Goal: Check status: Check status

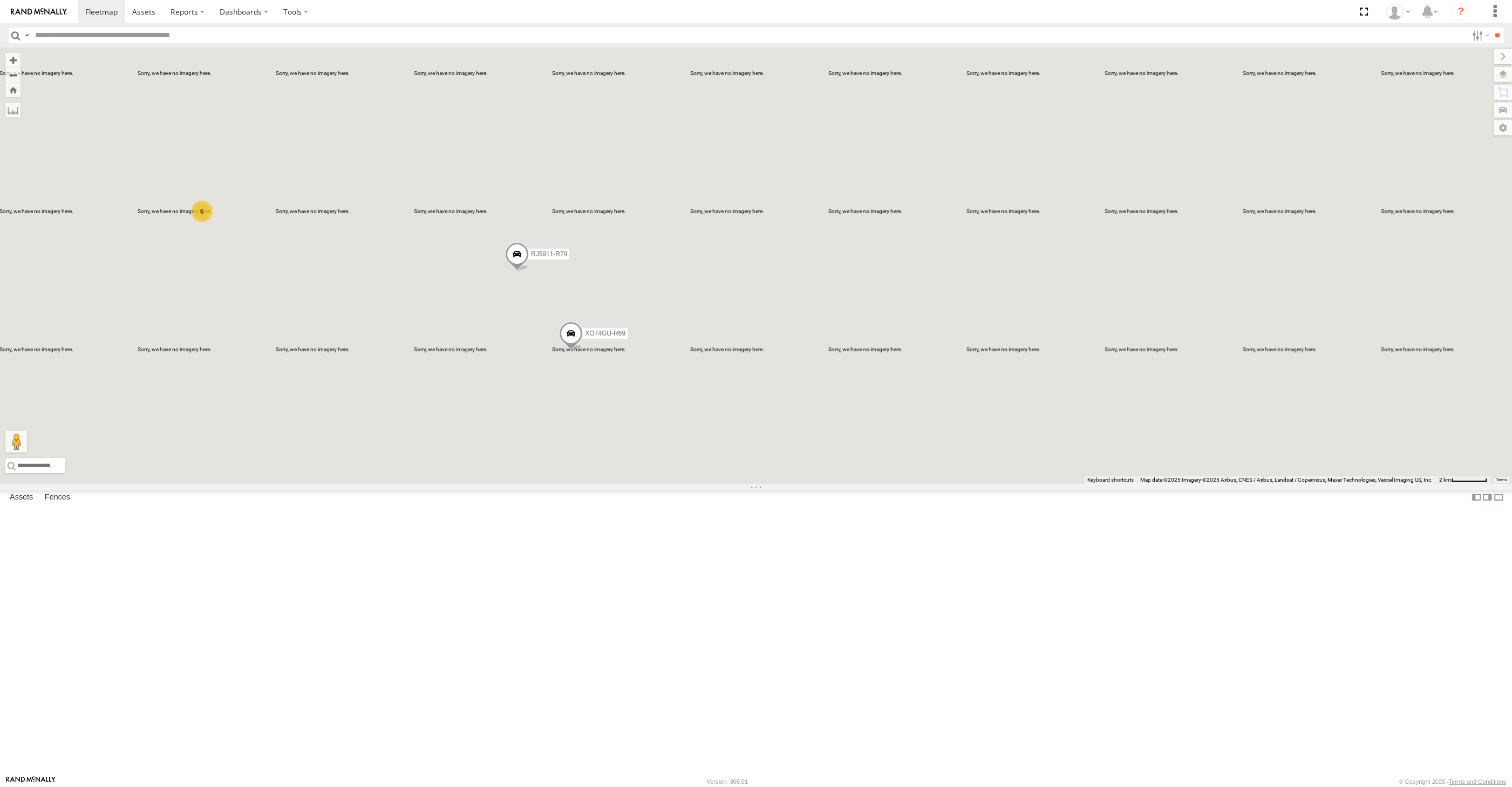
click at [616, 484] on div "RJ5911-R79 XO74GU-R69 6" at bounding box center [756, 265] width 1512 height 437
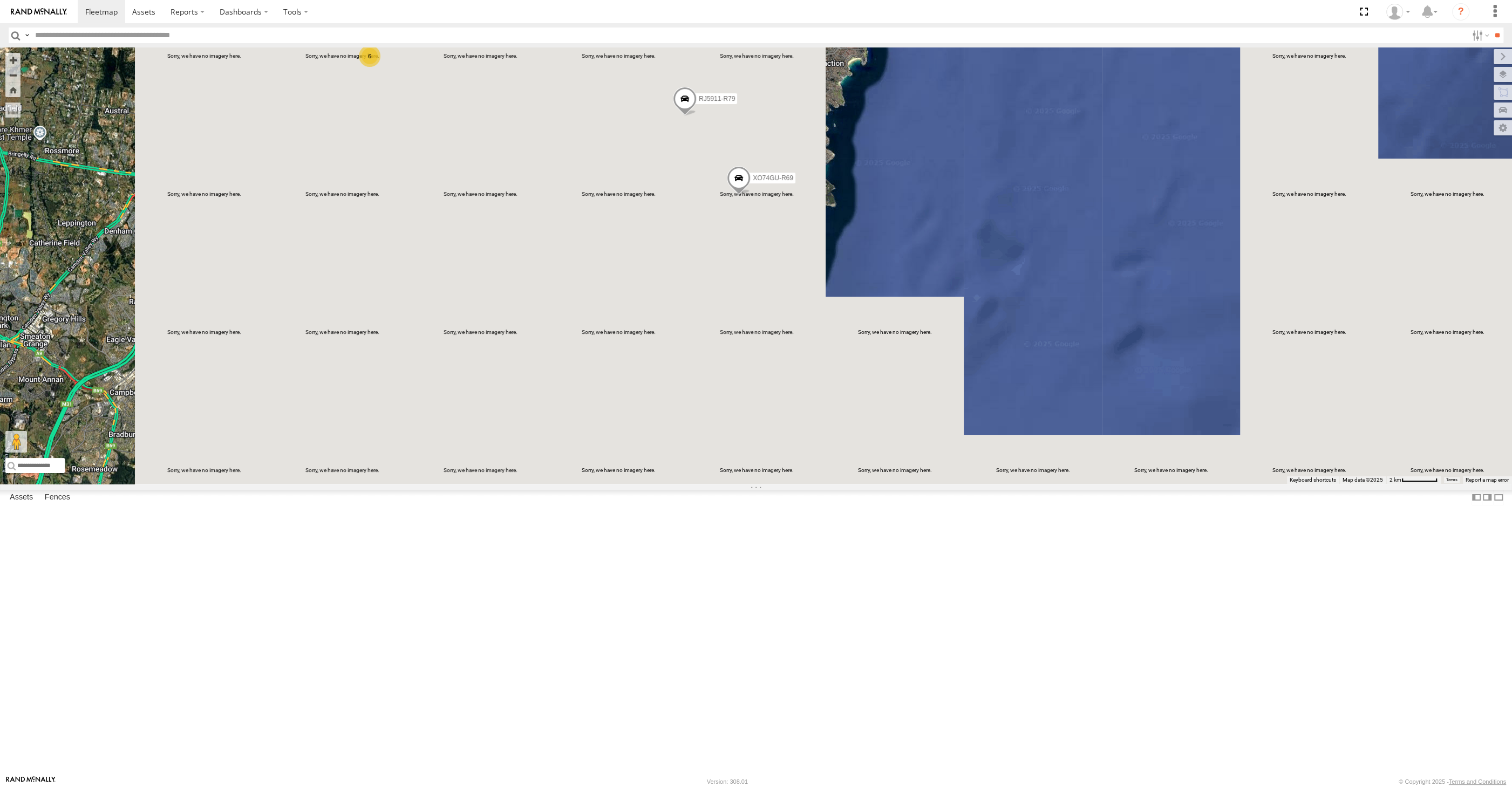
drag, startPoint x: 481, startPoint y: 418, endPoint x: 554, endPoint y: 449, distance: 79.3
click at [551, 447] on div "RJ5911-R79 XO74GU-R69 6" at bounding box center [756, 265] width 1512 height 437
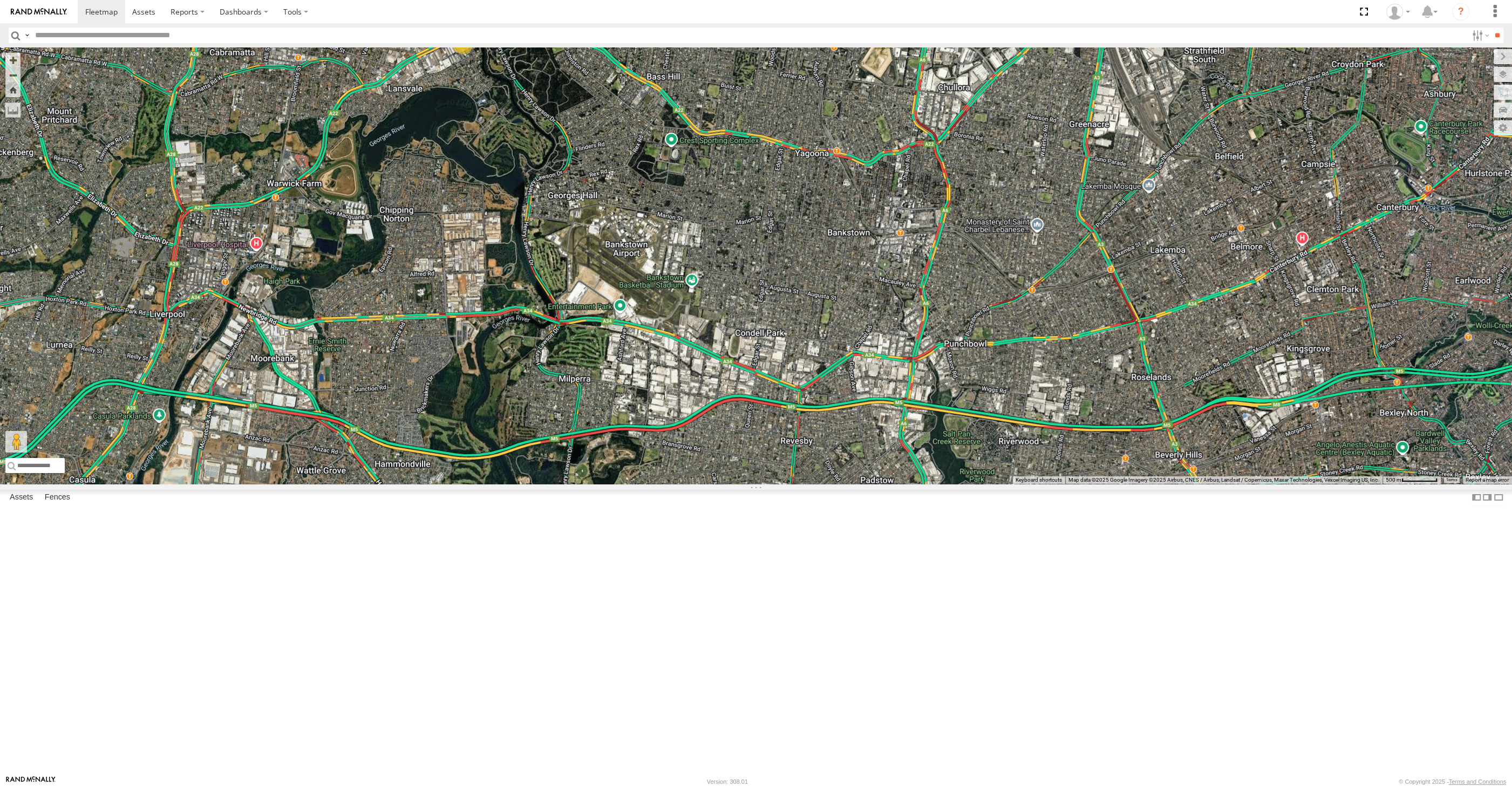
drag, startPoint x: 630, startPoint y: 371, endPoint x: 651, endPoint y: 376, distance: 21.6
click at [650, 376] on div "RJ5911-R79 XO74GU-R69 XP30JQ-R03 5" at bounding box center [756, 265] width 1512 height 437
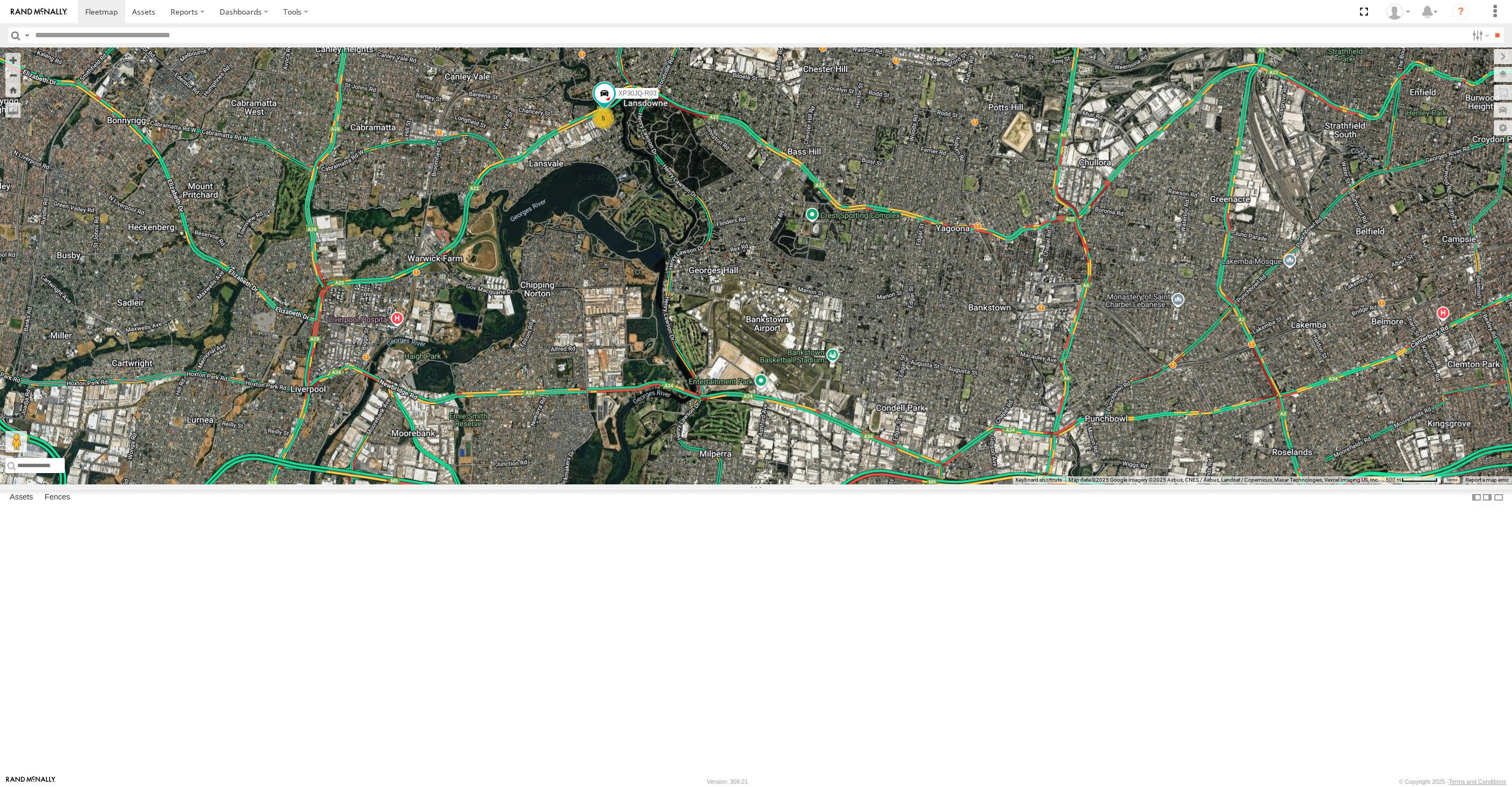
drag, startPoint x: 1417, startPoint y: 533, endPoint x: 1305, endPoint y: 493, distance: 118.9
click at [1336, 484] on div "RJ5911-R79 XO74GU-R69 XP30JQ-R03 5" at bounding box center [756, 265] width 1512 height 437
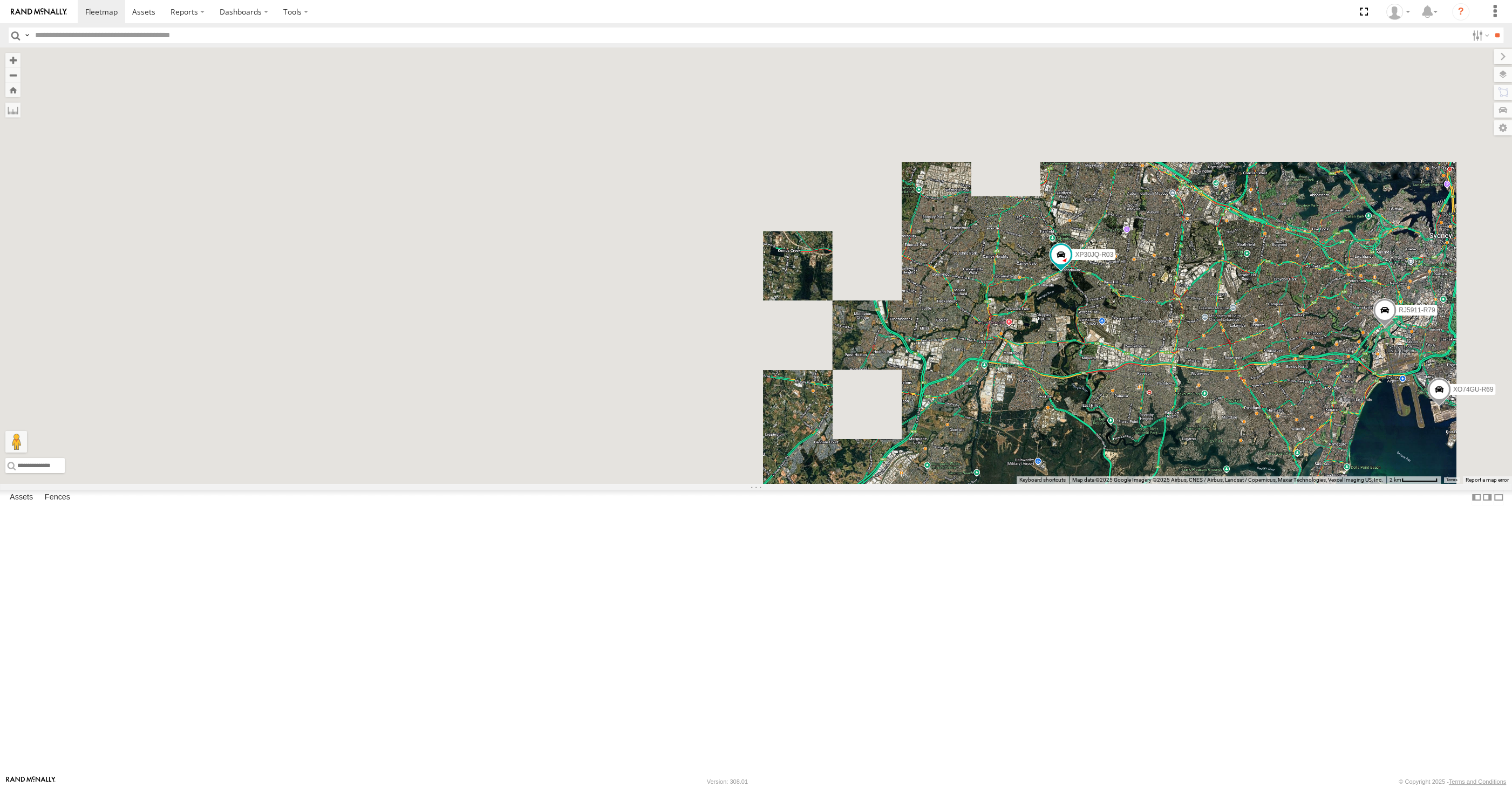
drag, startPoint x: 1297, startPoint y: 564, endPoint x: 1256, endPoint y: 558, distance: 41.4
click at [1261, 484] on div "RJ5911-R79 XO74GU-R69 XP30JQ-R03" at bounding box center [756, 265] width 1512 height 437
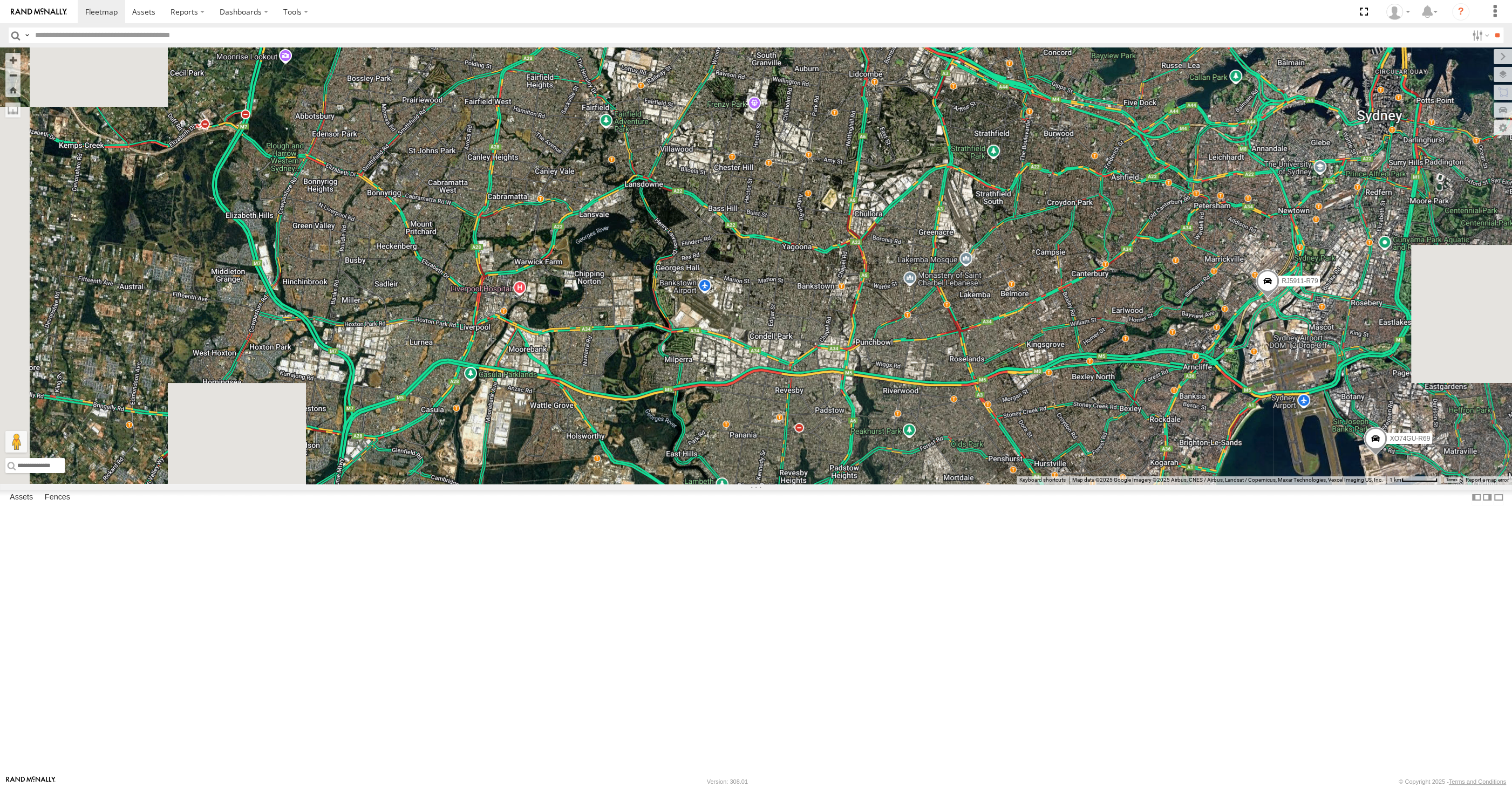
drag, startPoint x: 1256, startPoint y: 519, endPoint x: 1225, endPoint y: 474, distance: 54.6
click at [1239, 484] on div "RJ5911-R79 XO74GU-R69" at bounding box center [756, 265] width 1512 height 437
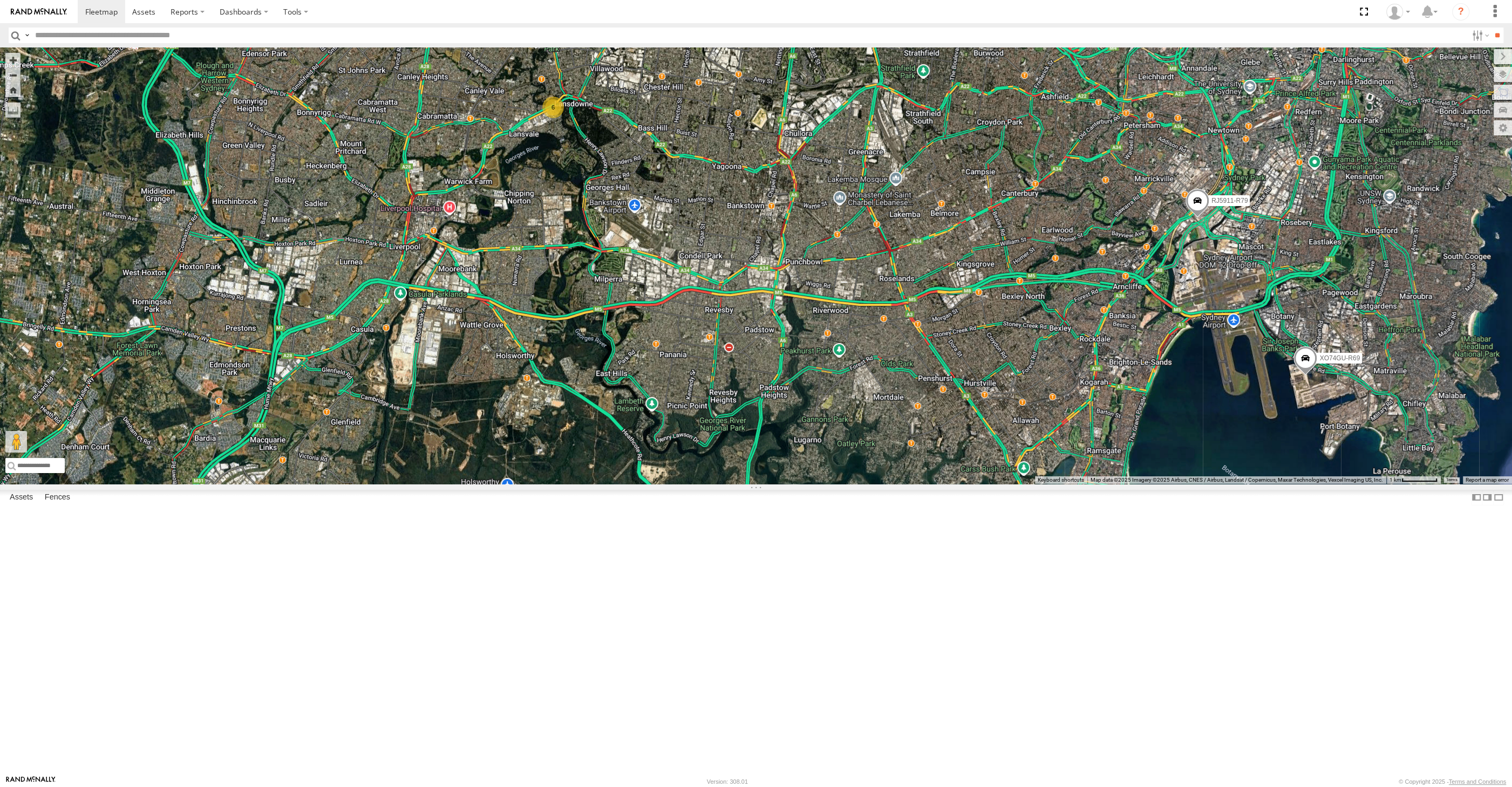
drag, startPoint x: 1215, startPoint y: 513, endPoint x: 1207, endPoint y: 513, distance: 8.0
click at [1207, 484] on div "RJ5911-R79 XO74GU-R69 6" at bounding box center [756, 265] width 1512 height 437
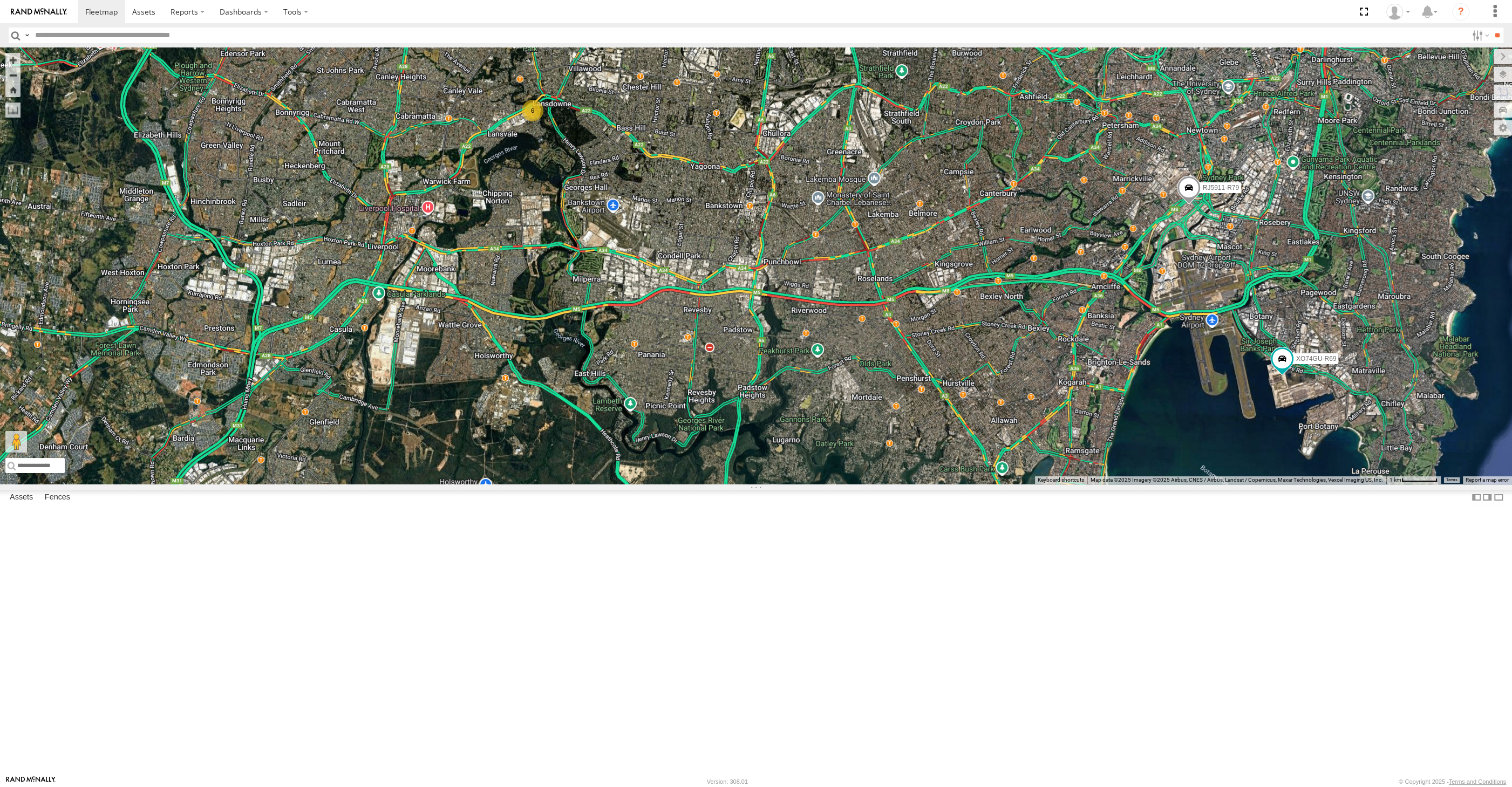
drag, startPoint x: 809, startPoint y: 609, endPoint x: 795, endPoint y: 621, distance: 18.4
click at [789, 484] on div "6 RJ5911-R79 XO74GU-R69" at bounding box center [756, 265] width 1512 height 437
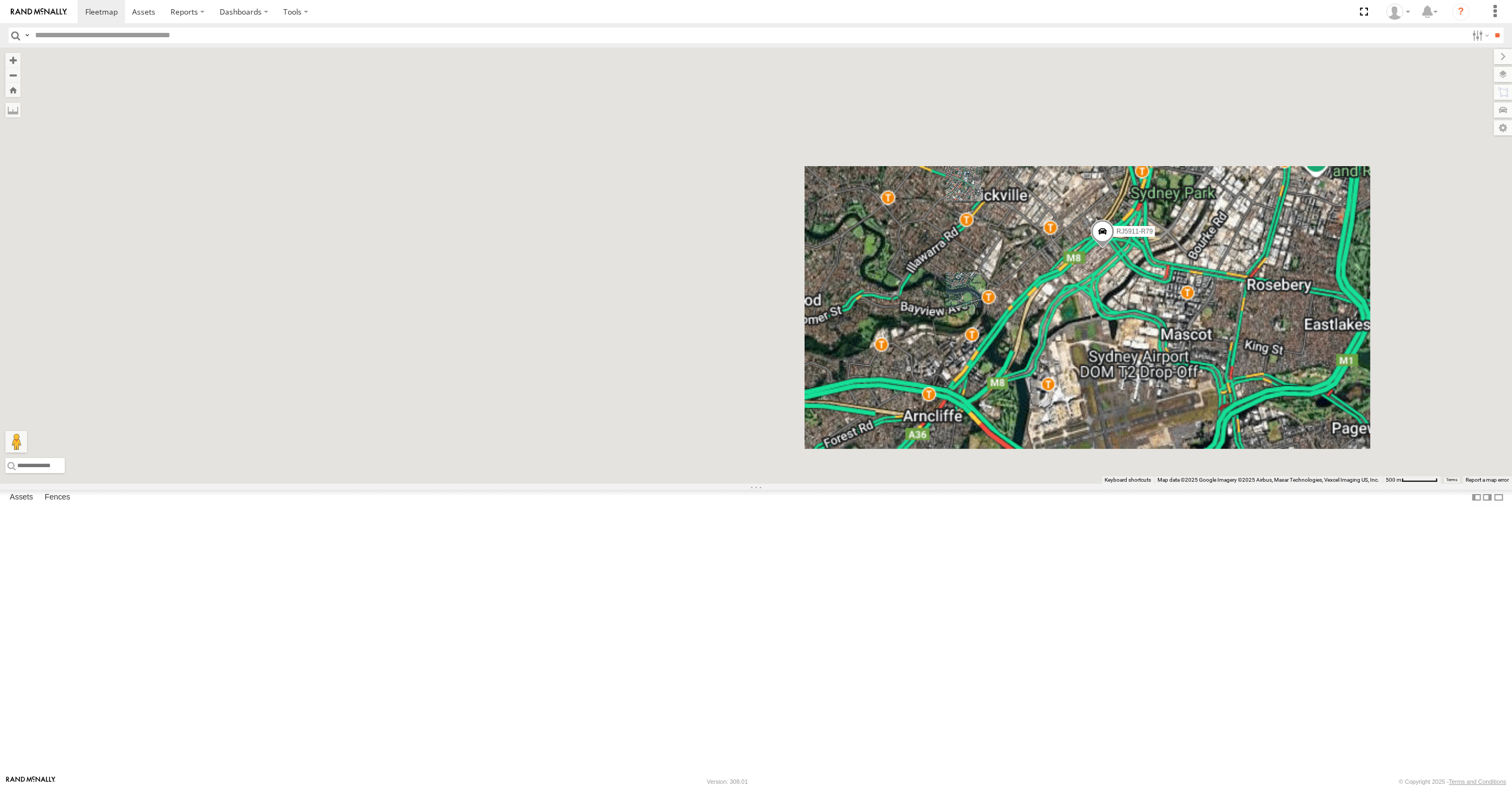
drag, startPoint x: 1002, startPoint y: 548, endPoint x: 1139, endPoint y: 513, distance: 141.4
click at [1138, 484] on div "RJ5911-R79 XO74GU-R69" at bounding box center [756, 265] width 1512 height 437
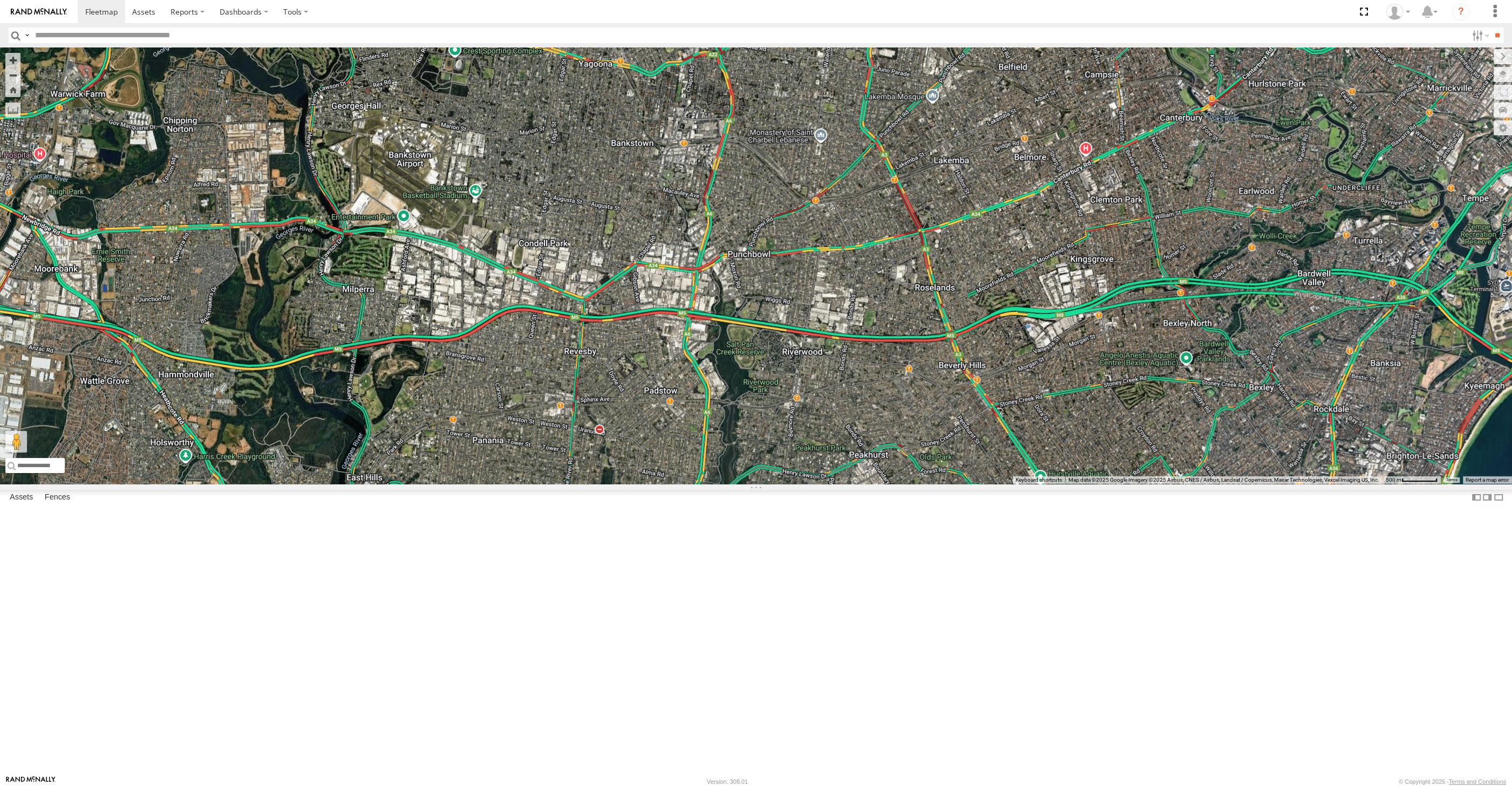
drag, startPoint x: 720, startPoint y: 556, endPoint x: 767, endPoint y: 540, distance: 49.6
click at [766, 484] on div "RJ5911-R79 XO74GU-R69 6" at bounding box center [756, 265] width 1512 height 437
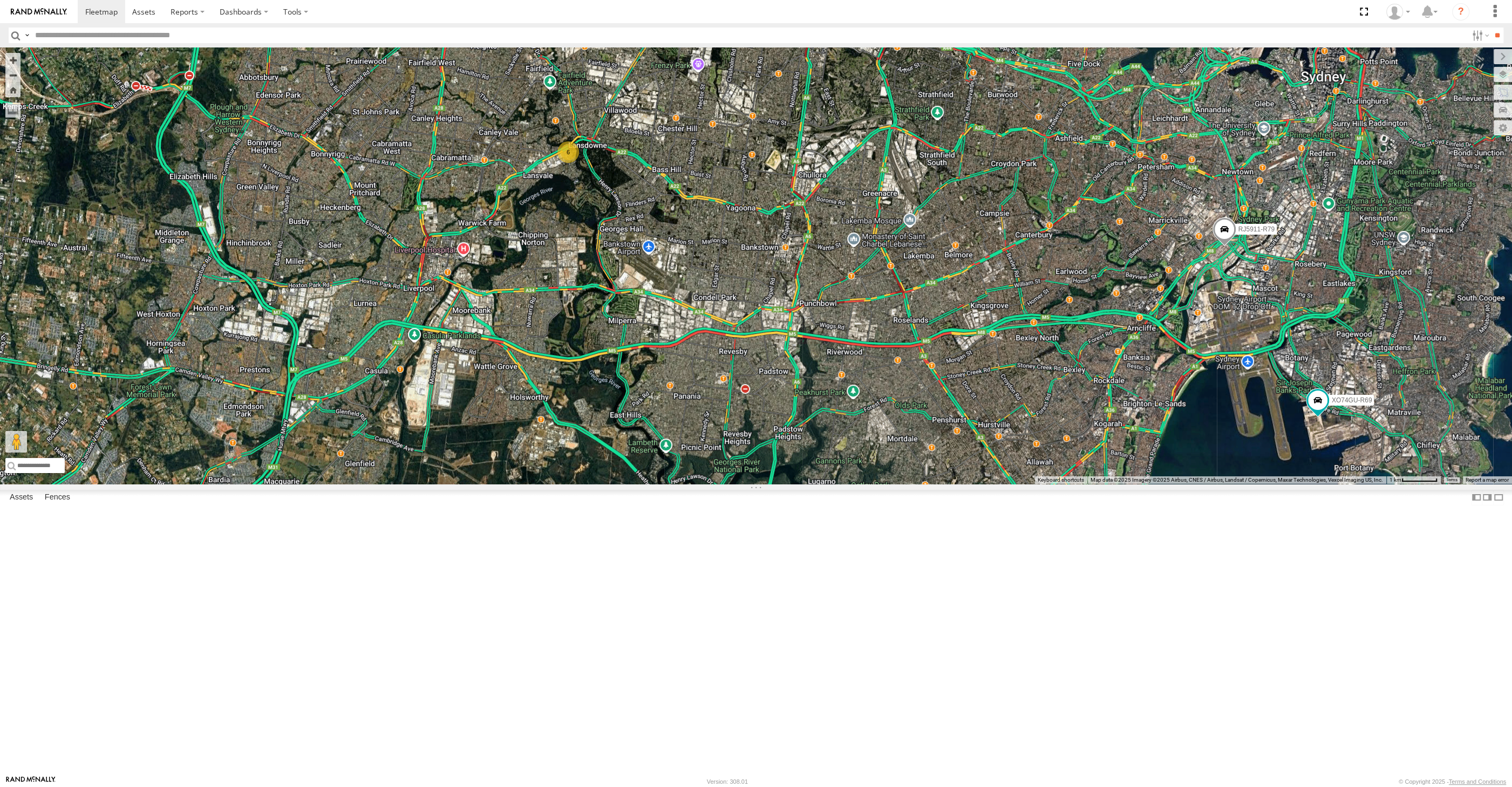
drag, startPoint x: 856, startPoint y: 588, endPoint x: 837, endPoint y: 584, distance: 19.4
click at [848, 484] on div "RJ5911-R79 XO74GU-R69 6" at bounding box center [756, 265] width 1512 height 437
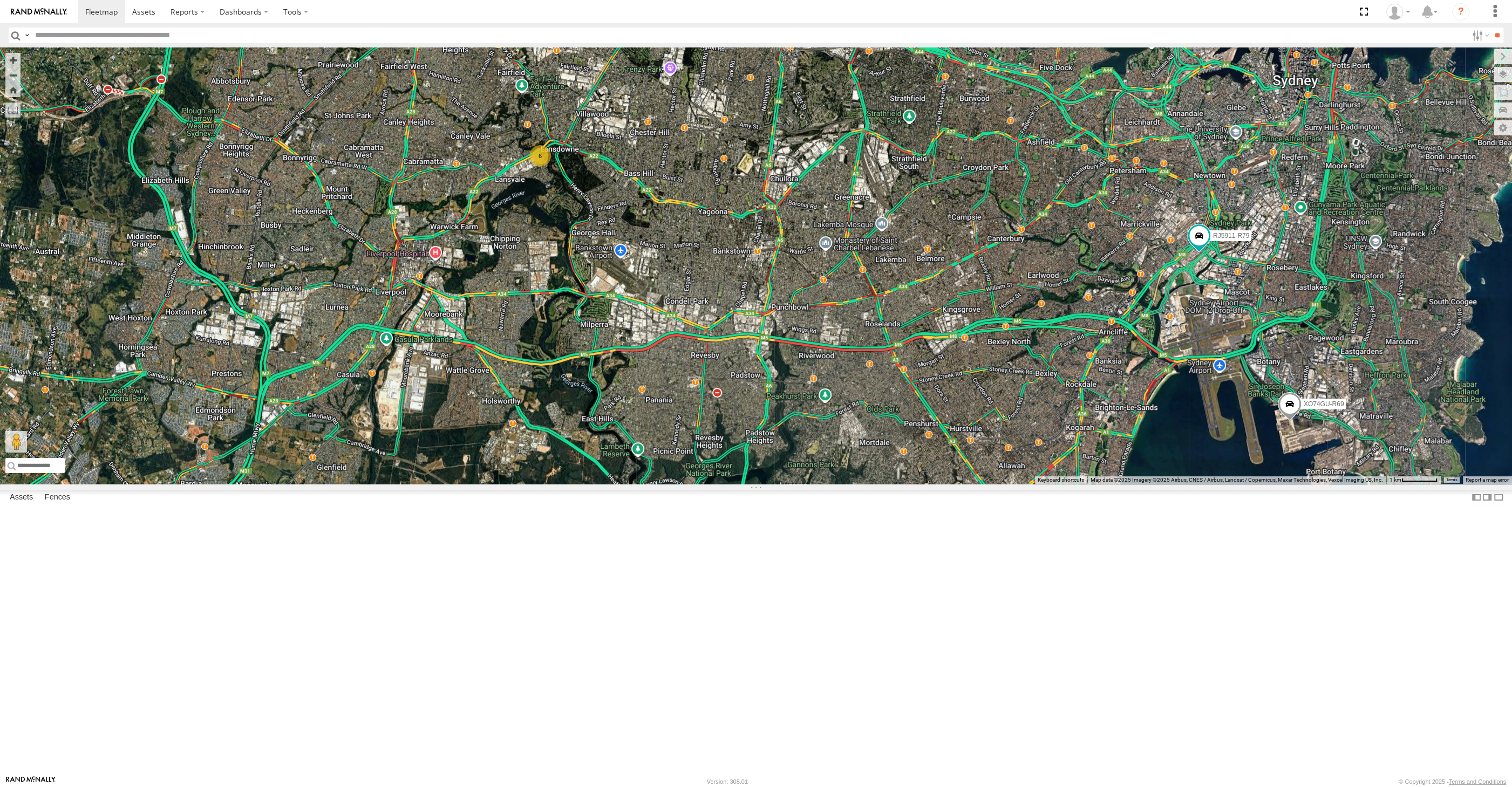
drag, startPoint x: 1027, startPoint y: 508, endPoint x: 1014, endPoint y: 516, distance: 15.3
click at [1014, 484] on div "6 RJ5911-R79 XO74GU-R69" at bounding box center [756, 265] width 1512 height 437
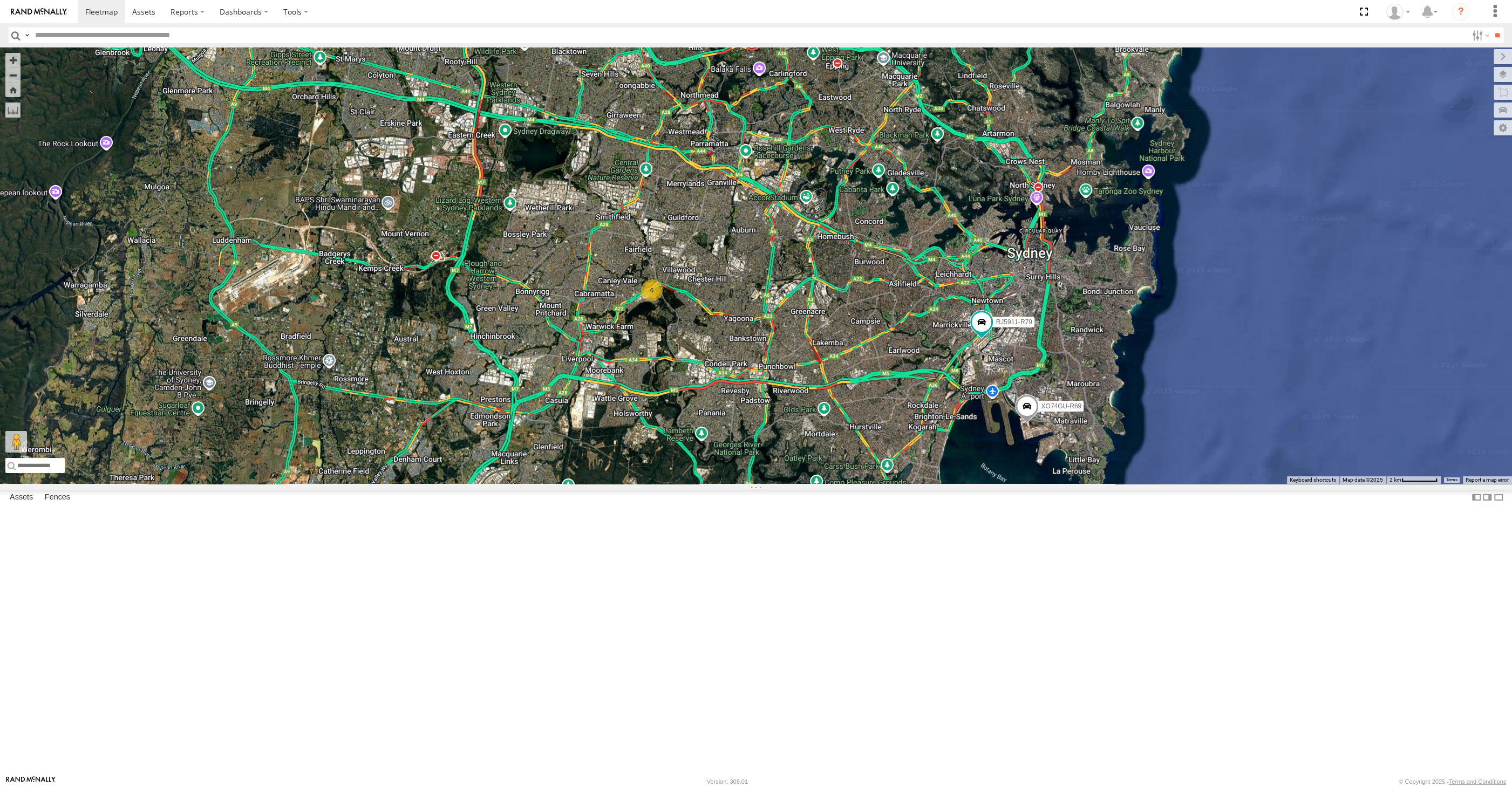
drag, startPoint x: 1012, startPoint y: 550, endPoint x: 900, endPoint y: 557, distance: 112.2
click at [900, 484] on div "RJ5911-R79 XO74GU-R69 6" at bounding box center [756, 265] width 1512 height 437
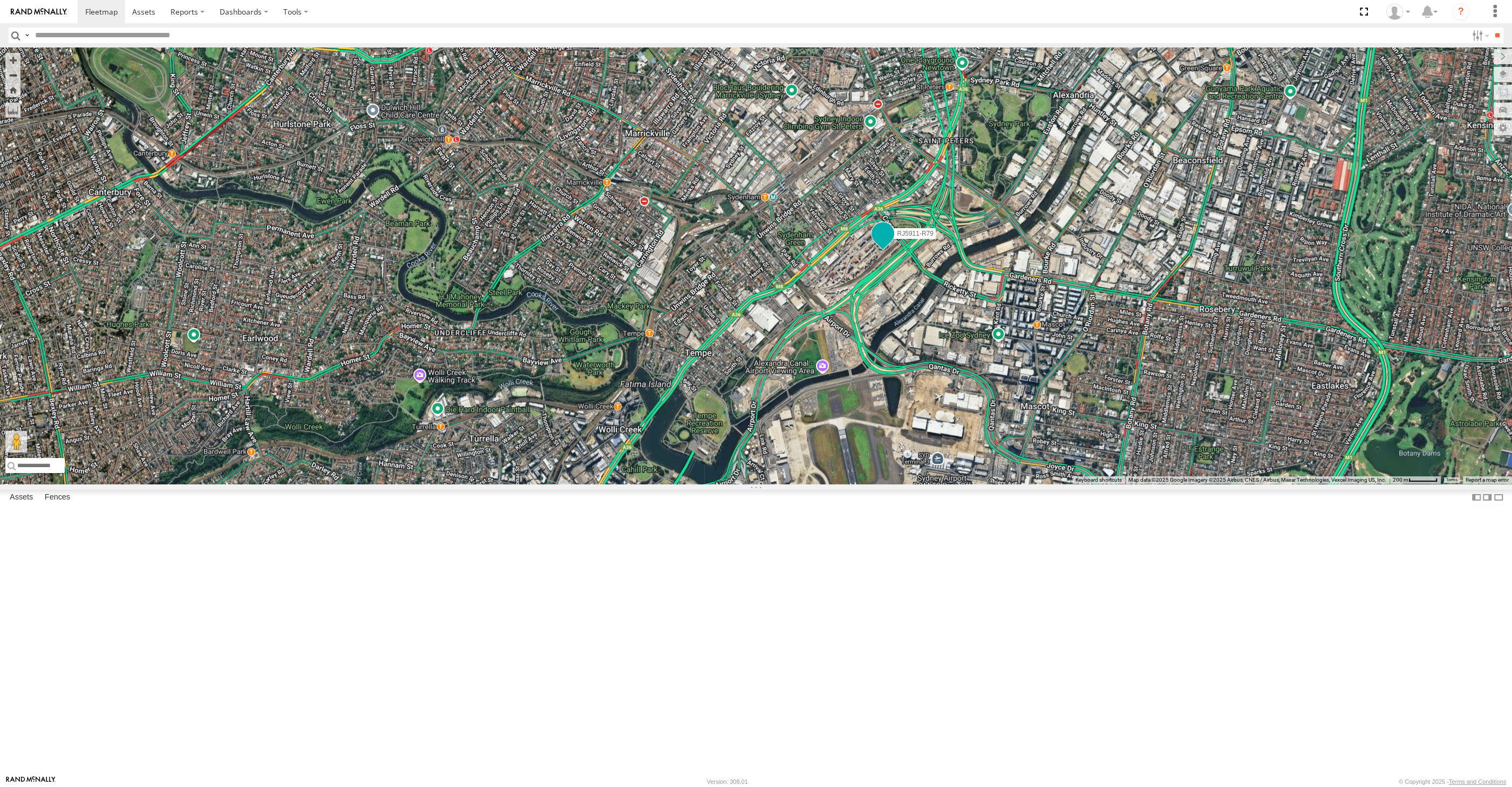
click at [881, 244] on span at bounding box center [882, 233] width 19 height 19
click at [897, 431] on div "RJ5911-R79 XO74GU-R69 RJ5911-R79 All [GEOGRAPHIC_DATA][PERSON_NAME] -33.91832 ,…" at bounding box center [756, 265] width 1512 height 437
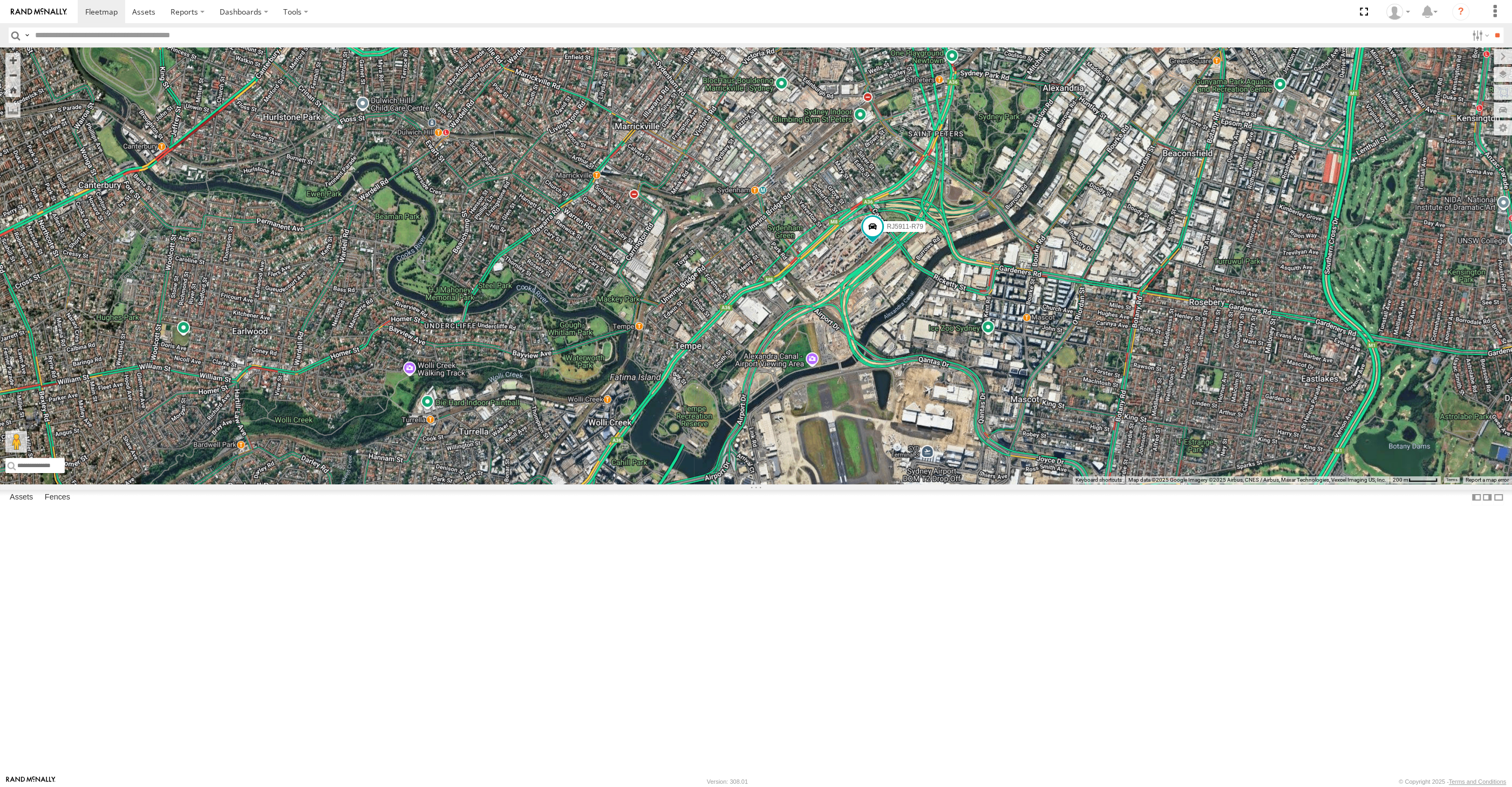
drag, startPoint x: 902, startPoint y: 480, endPoint x: 853, endPoint y: 432, distance: 68.6
click at [853, 434] on div "RJ5911-R79 XO74GU-R69" at bounding box center [756, 265] width 1512 height 437
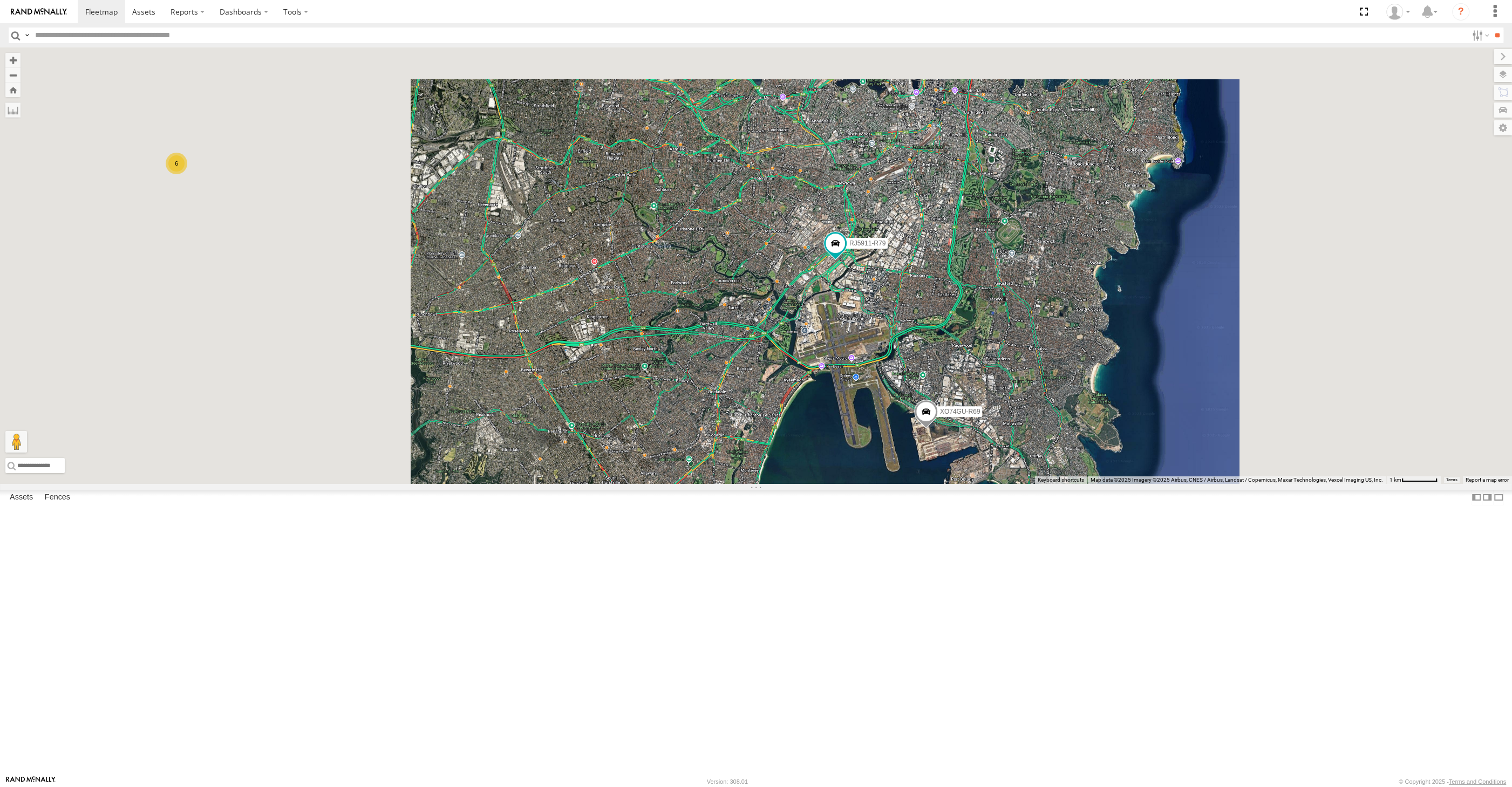
drag, startPoint x: 717, startPoint y: 609, endPoint x: 835, endPoint y: 580, distance: 121.5
click at [842, 484] on div "RJ5911-R79 XO74GU-R69 6" at bounding box center [756, 265] width 1512 height 437
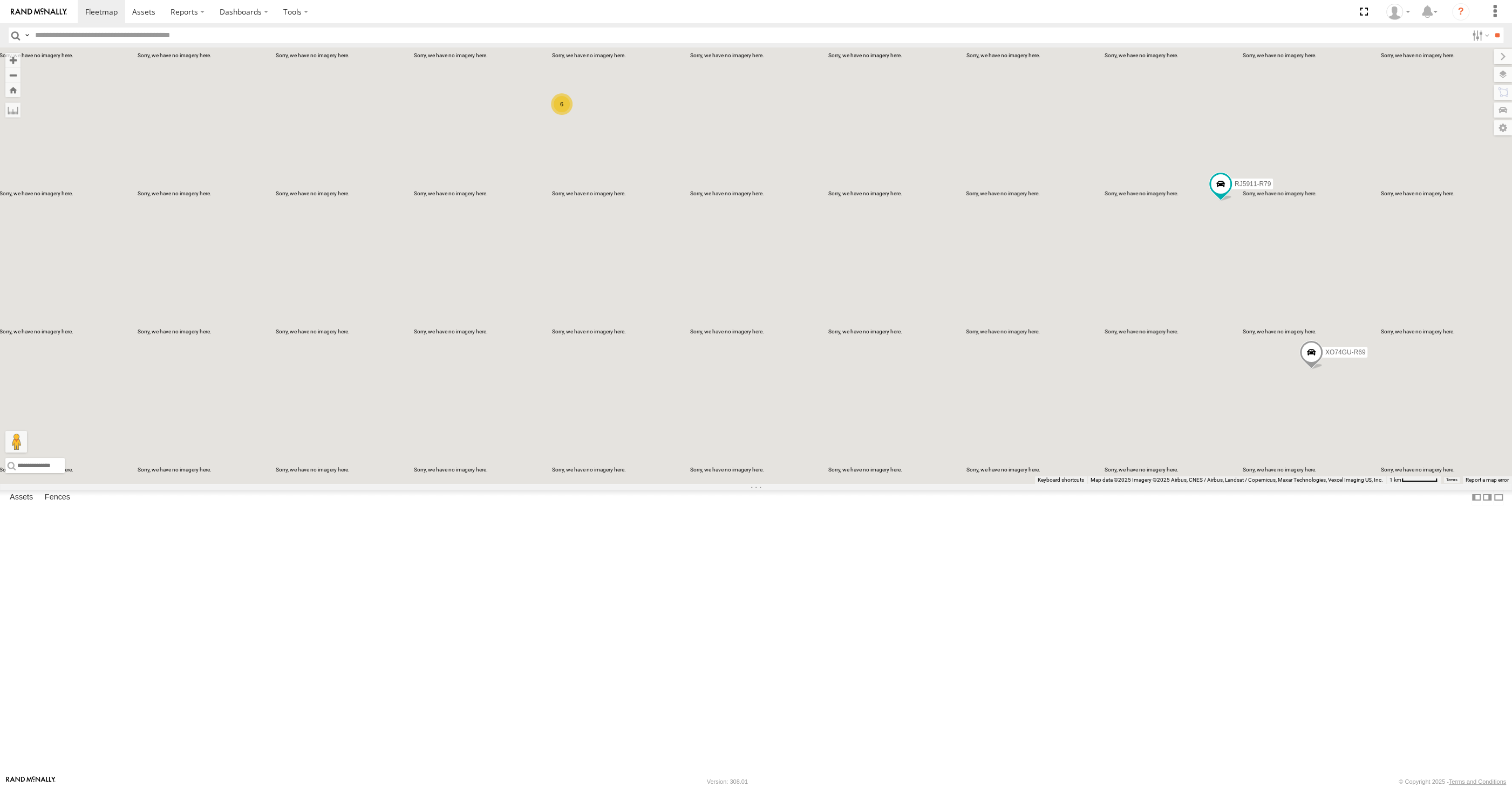
drag, startPoint x: 1278, startPoint y: 567, endPoint x: 1260, endPoint y: 562, distance: 18.7
click at [1263, 484] on div "RJ5911-R79 XO74GU-R69 6" at bounding box center [756, 265] width 1512 height 437
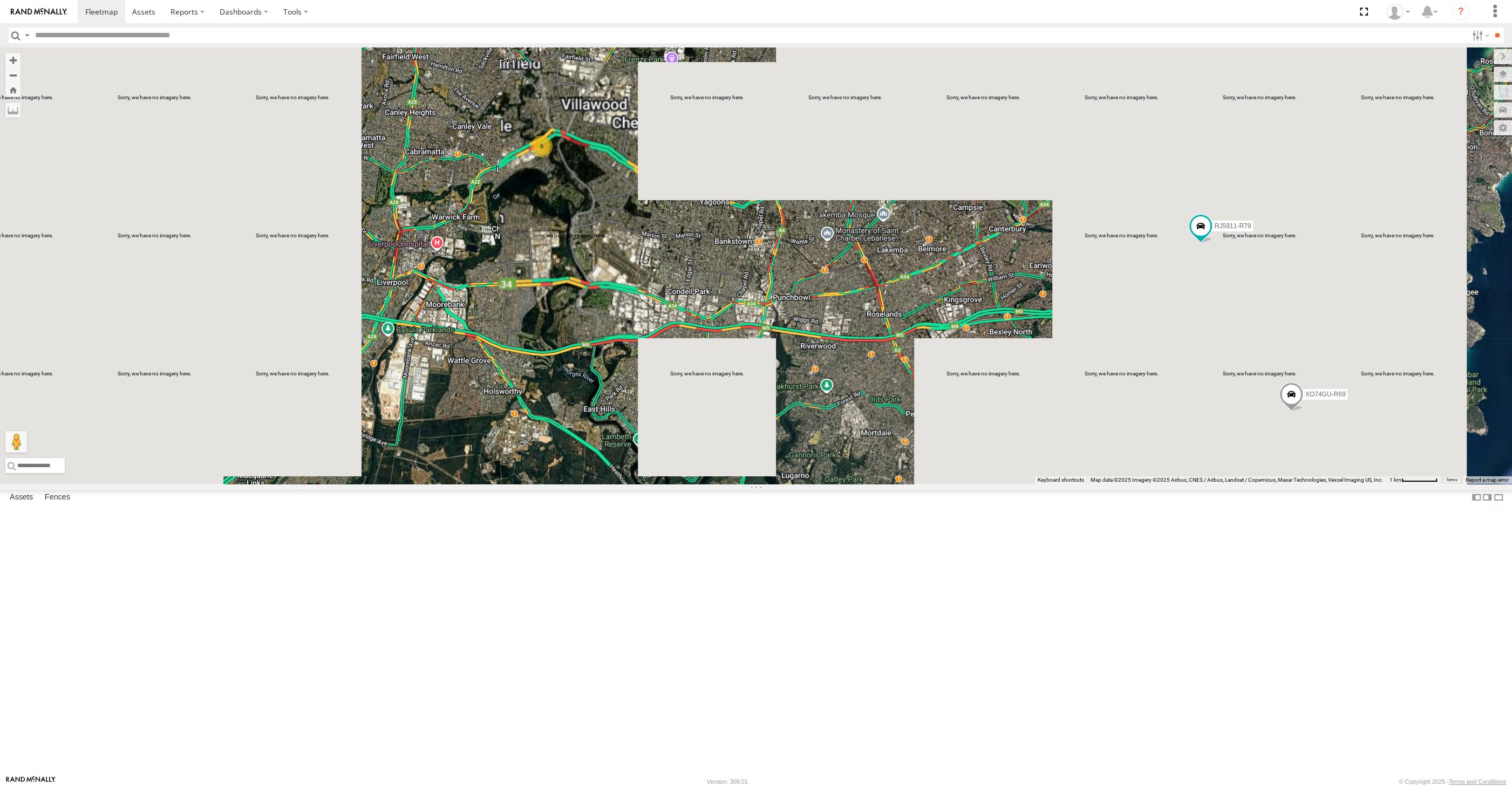
drag, startPoint x: 1164, startPoint y: 470, endPoint x: 1145, endPoint y: 479, distance: 21.0
click at [1145, 480] on div "RJ5911-R79 XO74GU-R69 6" at bounding box center [756, 265] width 1512 height 437
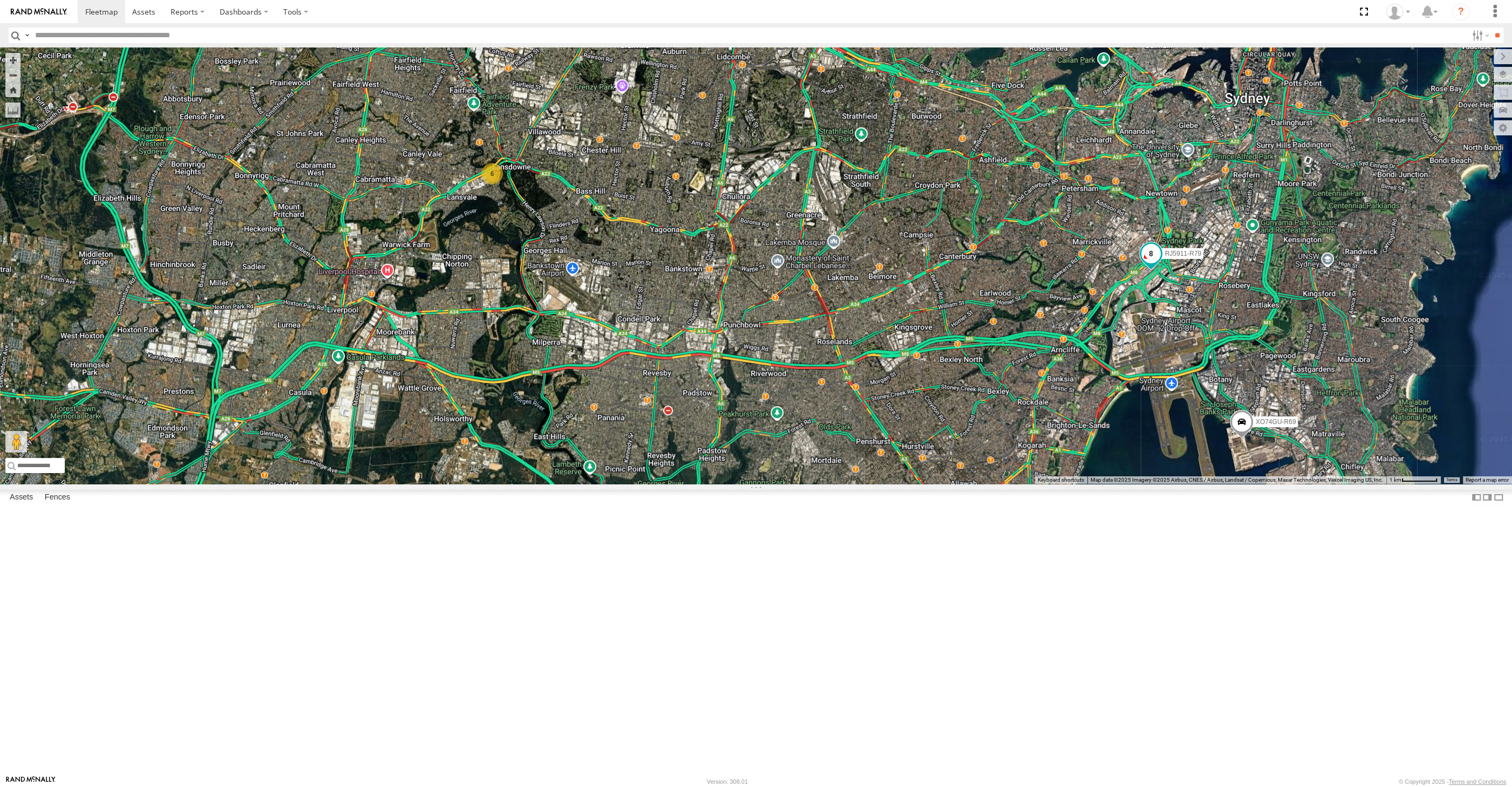
click at [1147, 263] on span at bounding box center [1150, 253] width 19 height 19
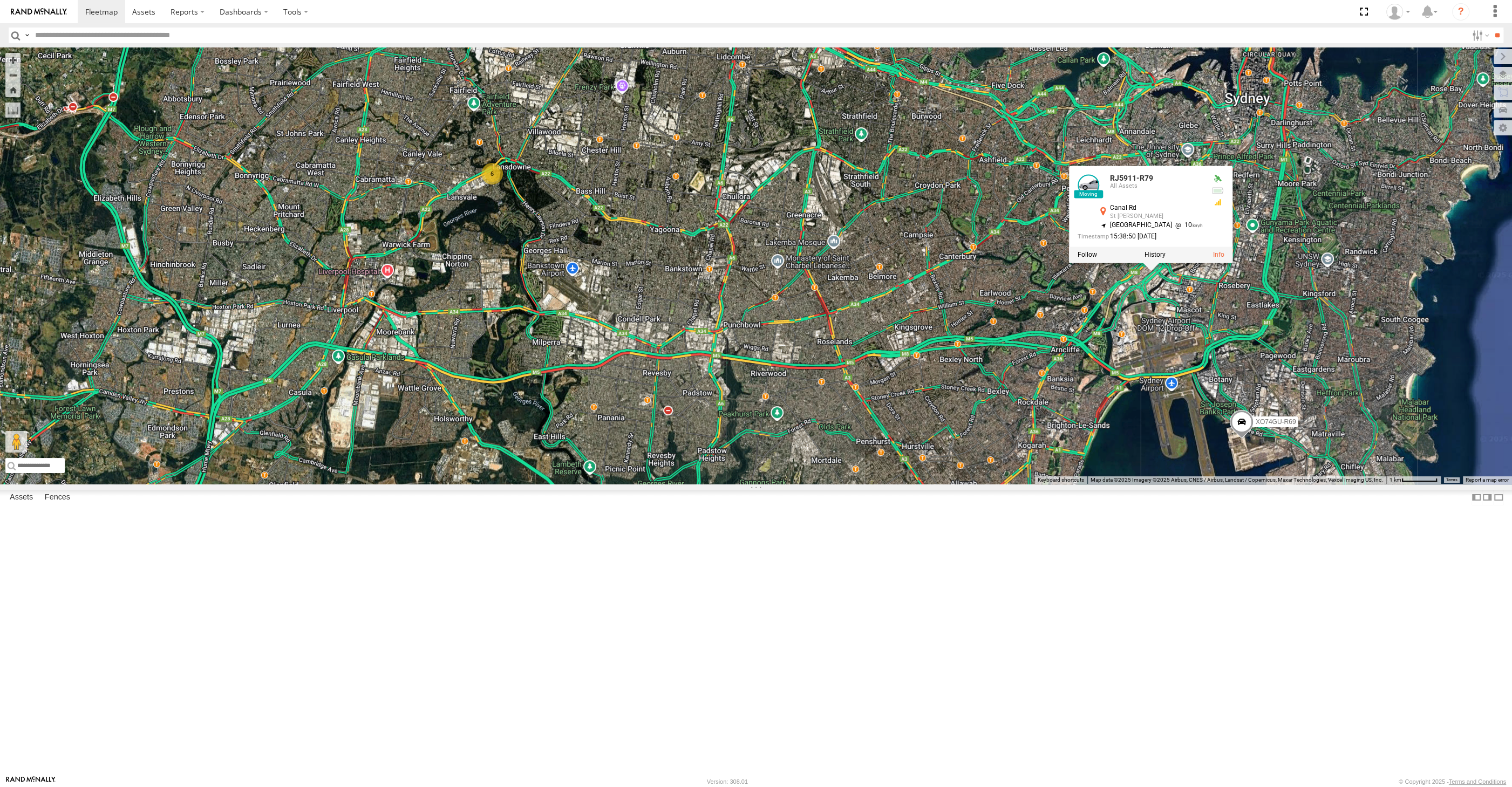
click at [1173, 484] on div "RJ5911-R79 XO74GU-R69 6 RJ5911-R79 [GEOGRAPHIC_DATA][PERSON_NAME] -33.91834 , […" at bounding box center [756, 265] width 1512 height 437
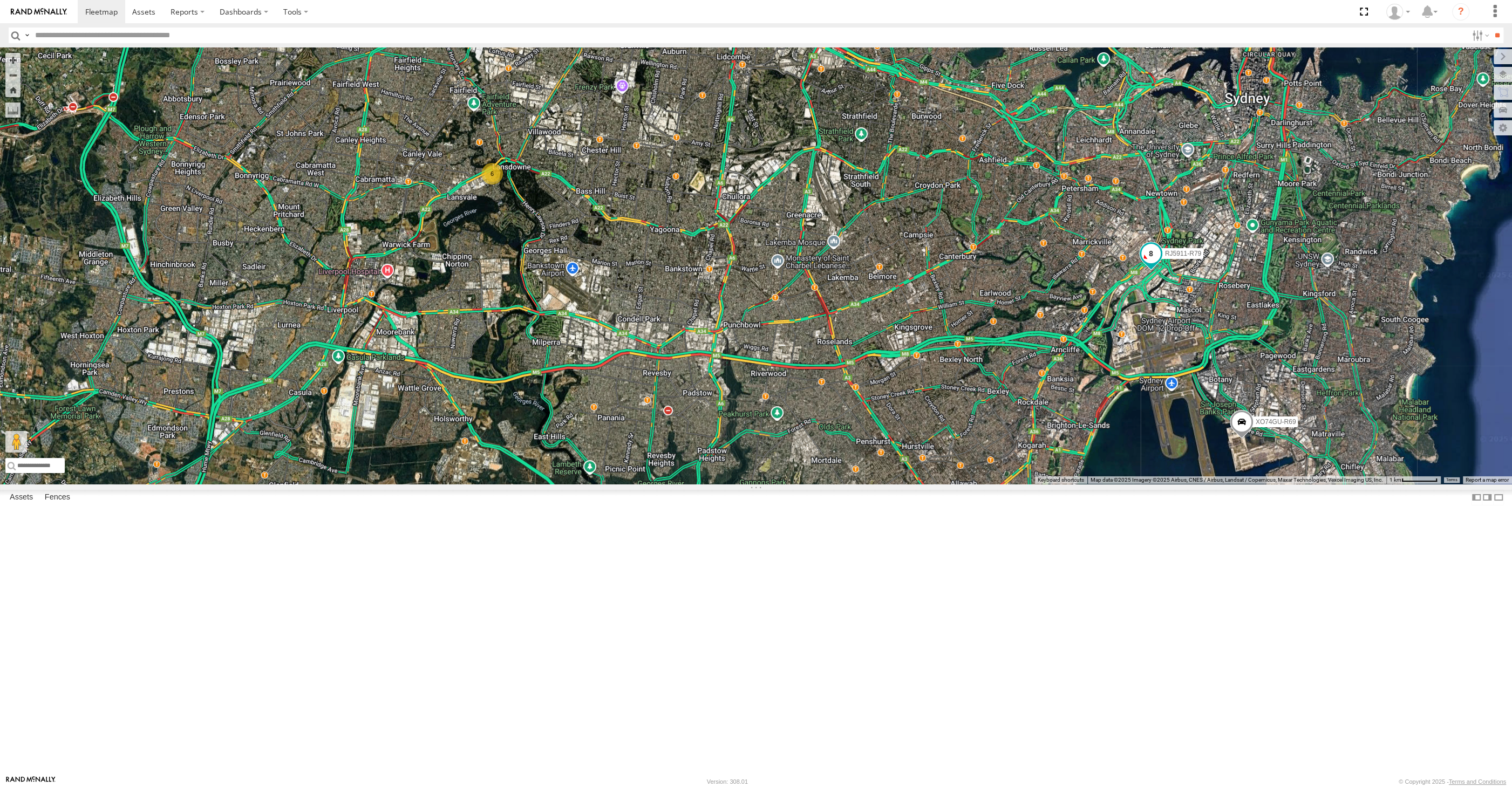
click at [1153, 263] on span at bounding box center [1150, 253] width 19 height 19
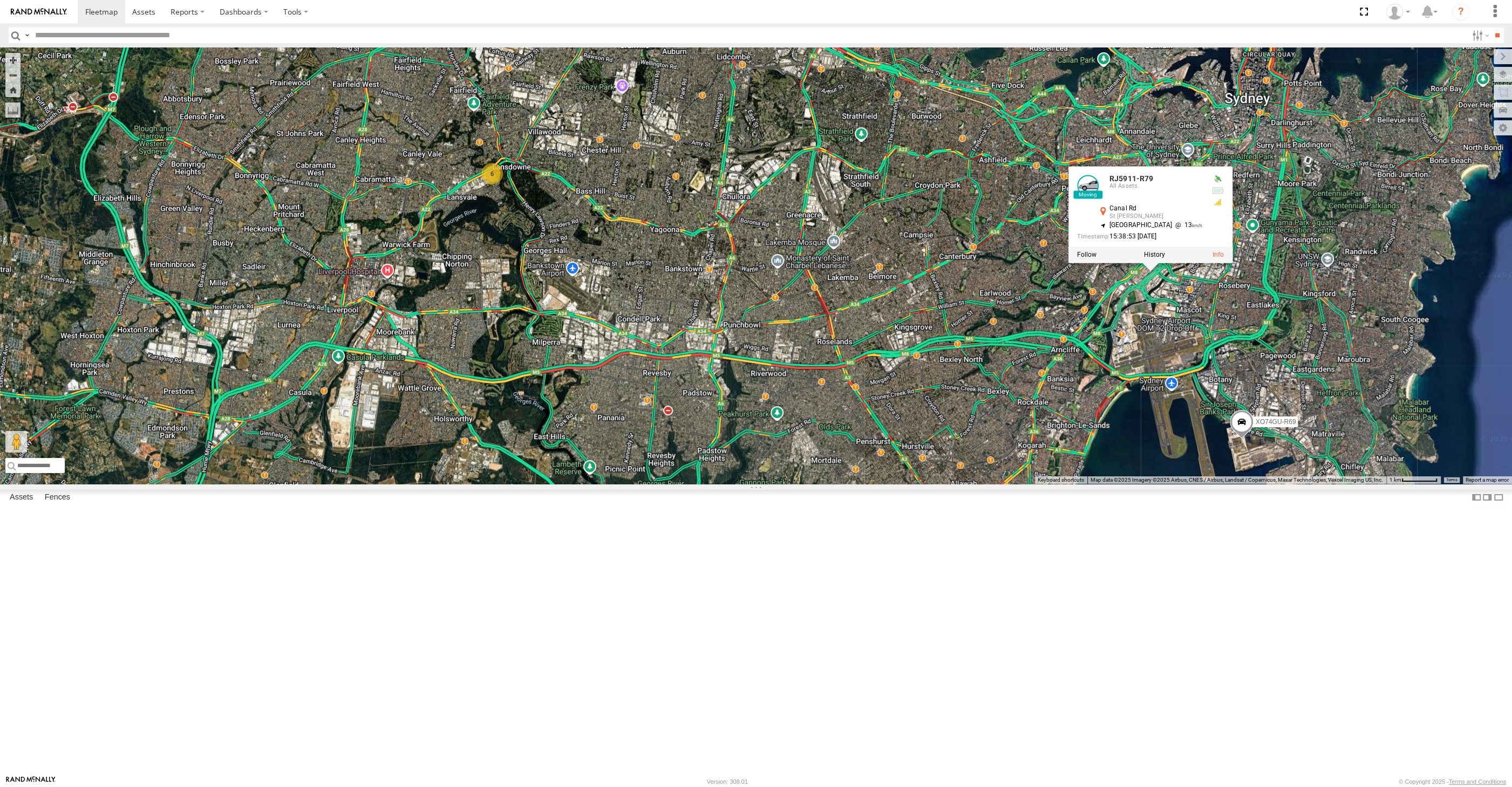
click at [1156, 475] on div "RJ5911-R79 XO74GU-R69 6 RJ5911-R79 [GEOGRAPHIC_DATA][PERSON_NAME] -33.91839 , 1…" at bounding box center [756, 265] width 1512 height 437
click at [1139, 484] on div "RJ5911-R79 XO74GU-R69 6 RJ5911-R79 [GEOGRAPHIC_DATA][PERSON_NAME] -33.91842 , 1…" at bounding box center [756, 265] width 1512 height 437
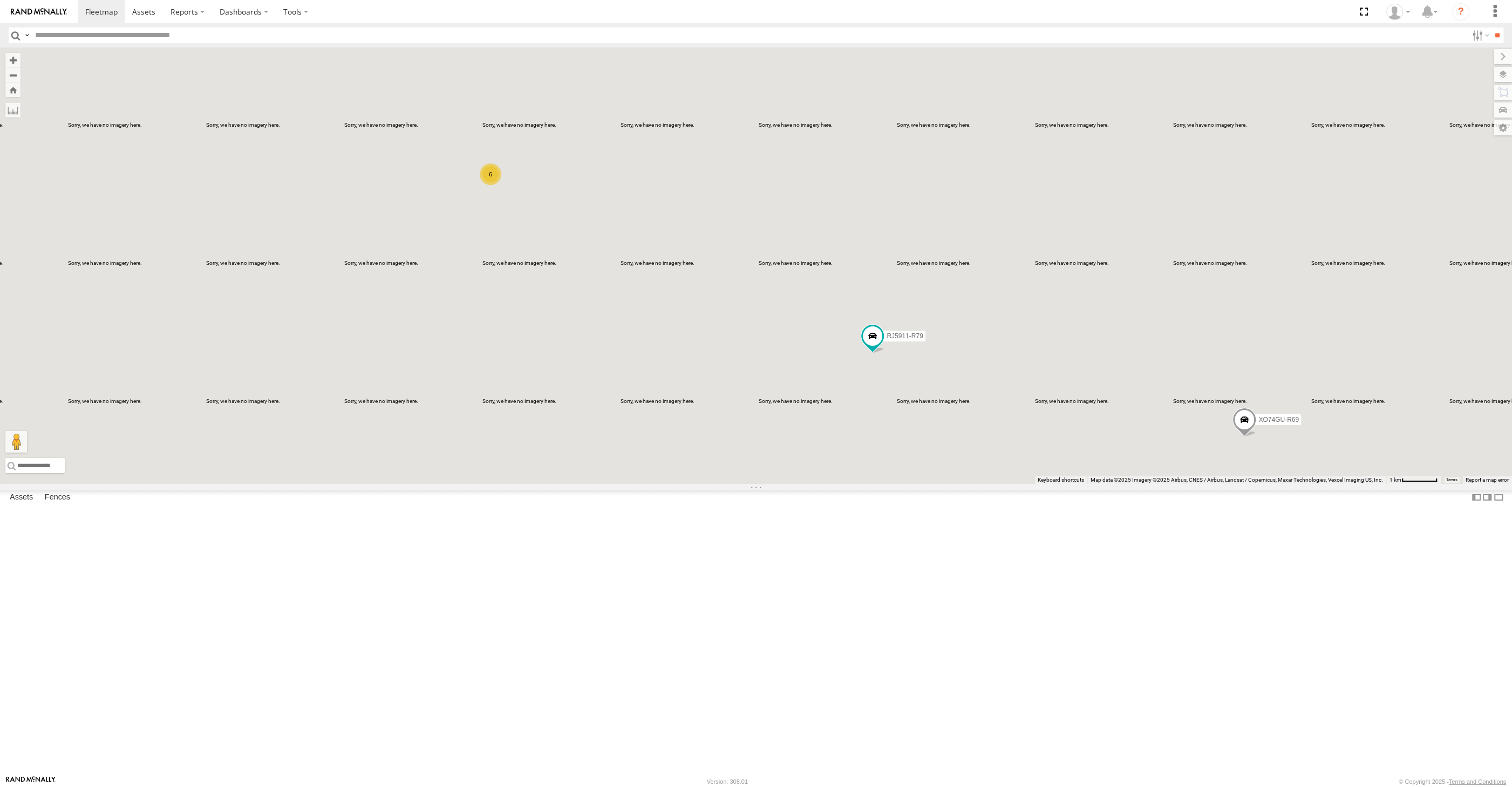
drag, startPoint x: 907, startPoint y: 584, endPoint x: 893, endPoint y: 585, distance: 14.0
click at [893, 484] on div "RJ5911-R79 XO74GU-R69 6" at bounding box center [756, 265] width 1512 height 437
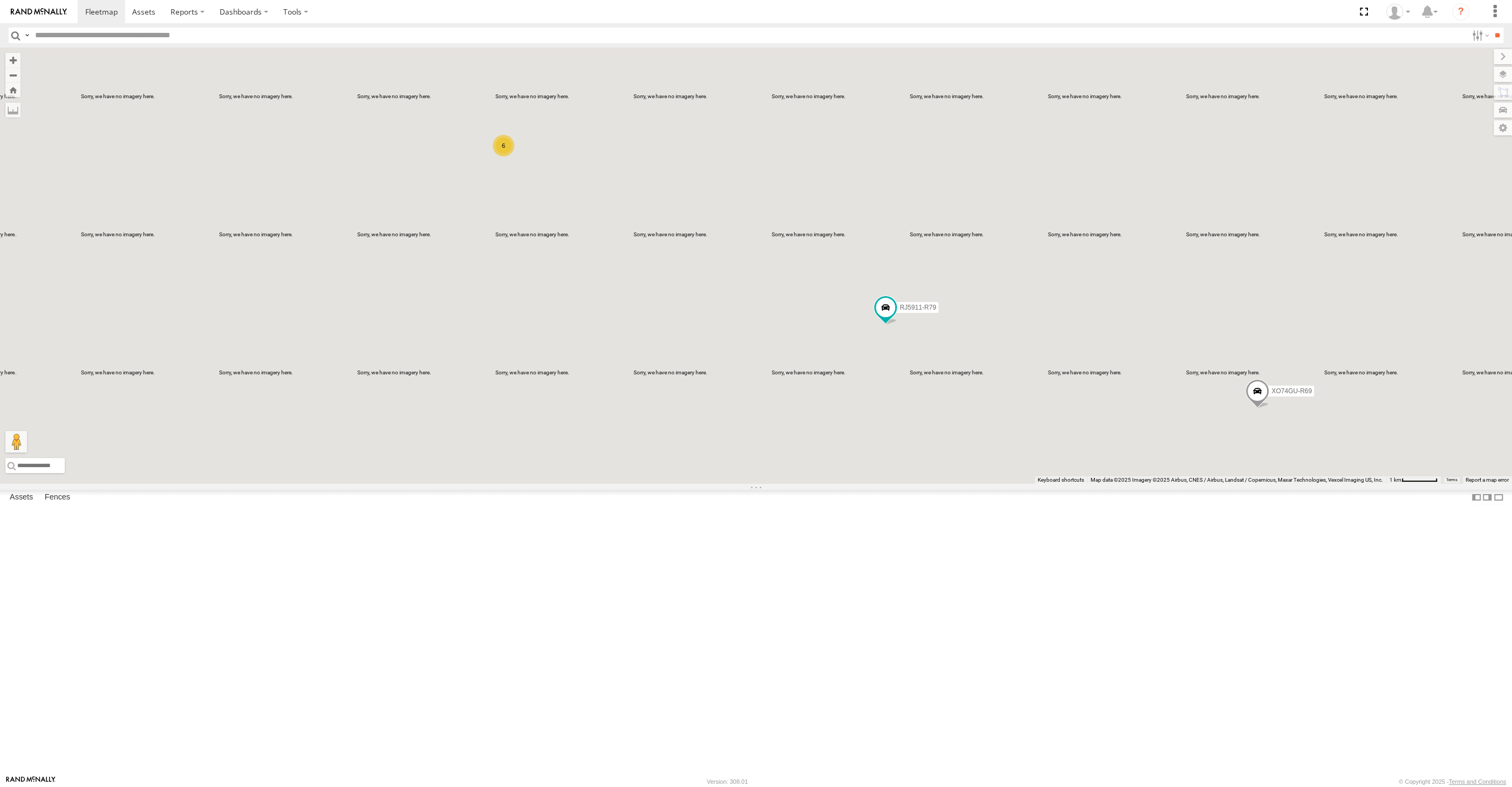
drag, startPoint x: 1016, startPoint y: 563, endPoint x: 1027, endPoint y: 553, distance: 14.9
click at [1027, 484] on div "RJ5911-R79 XO74GU-R69 6" at bounding box center [756, 265] width 1512 height 437
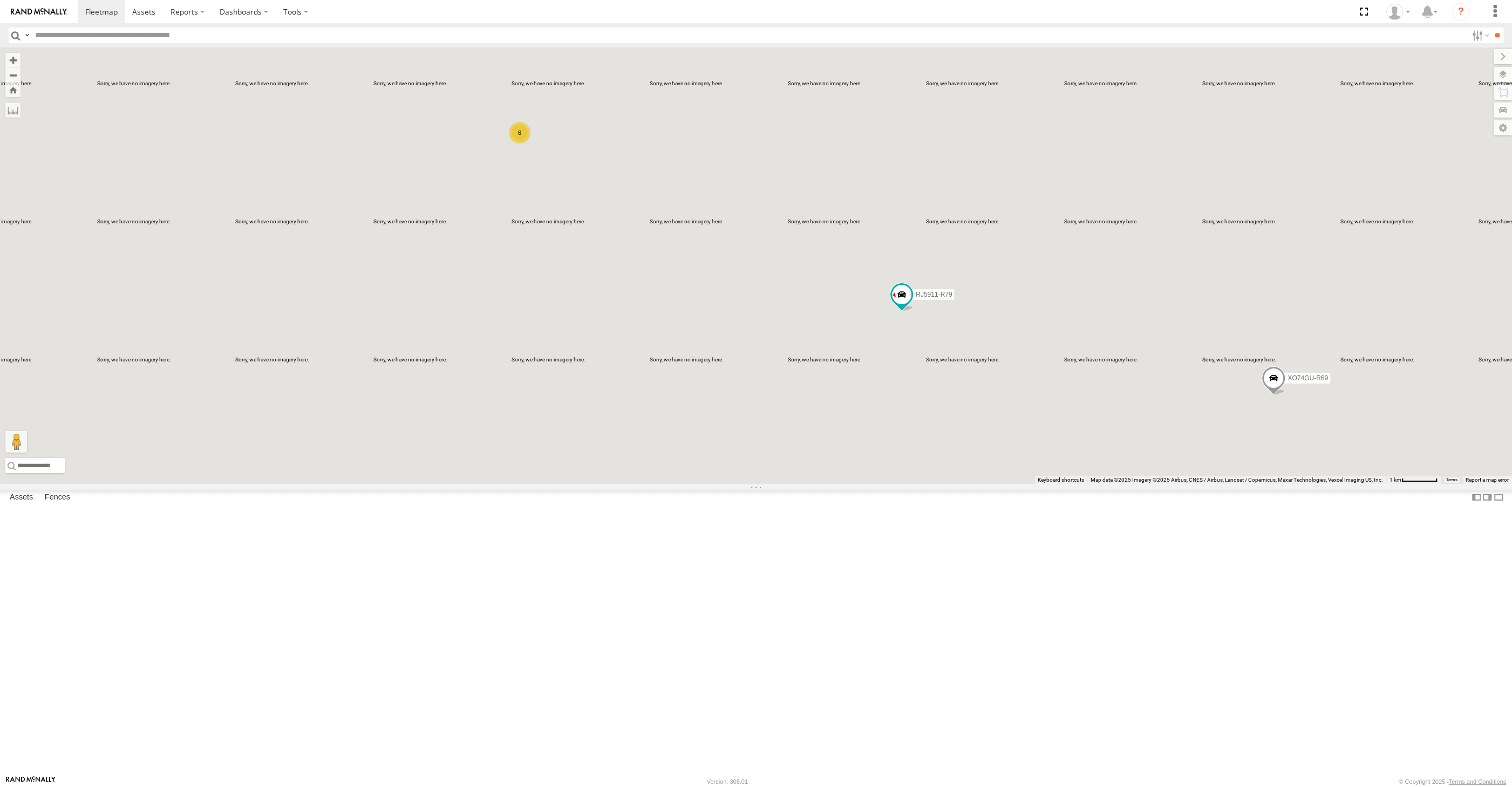
drag, startPoint x: 988, startPoint y: 518, endPoint x: 979, endPoint y: 508, distance: 13.5
click at [981, 484] on div "RJ5911-R79 XO74GU-R69 6" at bounding box center [756, 265] width 1512 height 437
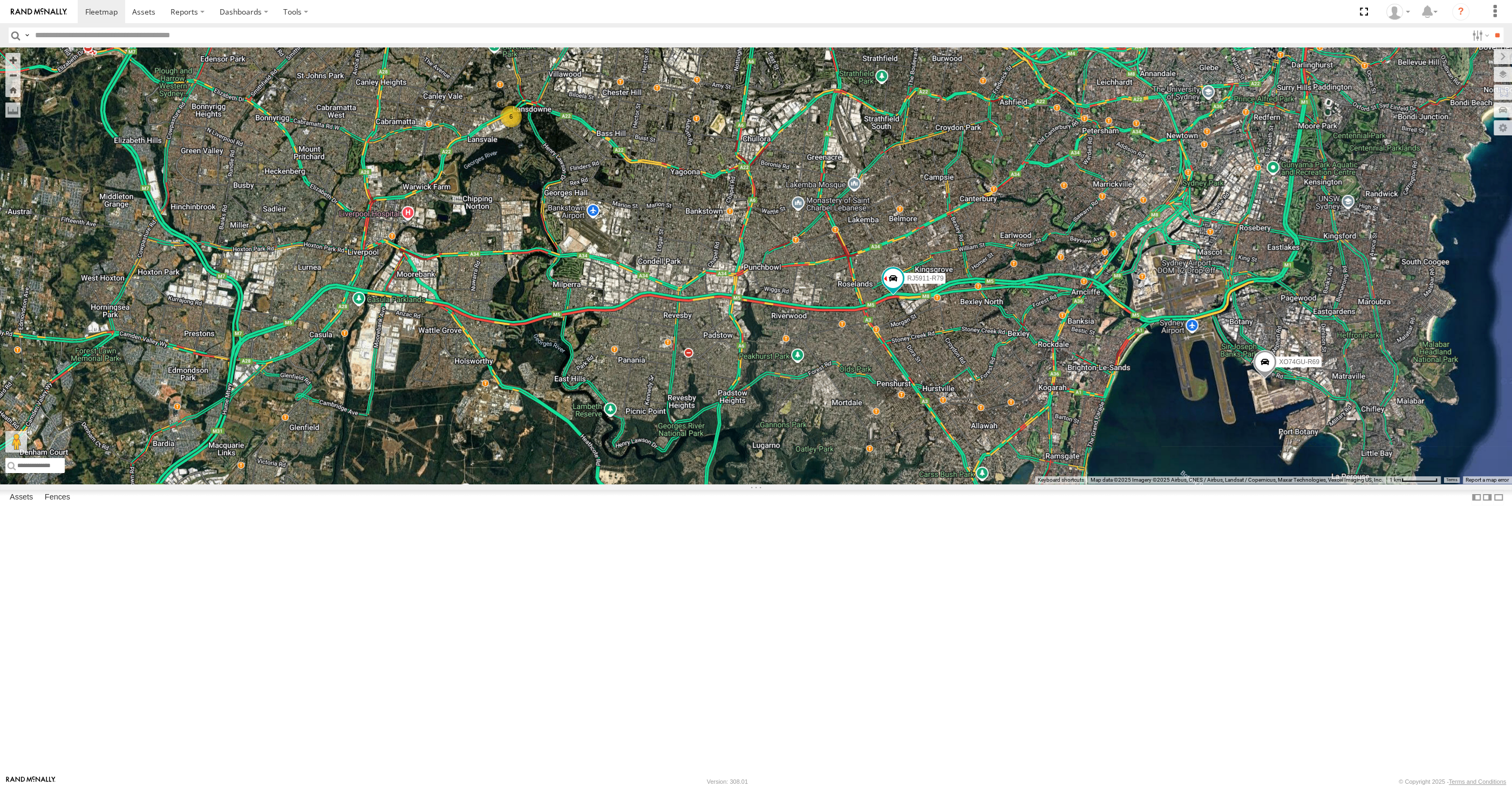
drag, startPoint x: 903, startPoint y: 670, endPoint x: 927, endPoint y: 654, distance: 28.8
click at [920, 484] on div "RJ5911-R79 XO74GU-R69 6" at bounding box center [756, 265] width 1512 height 437
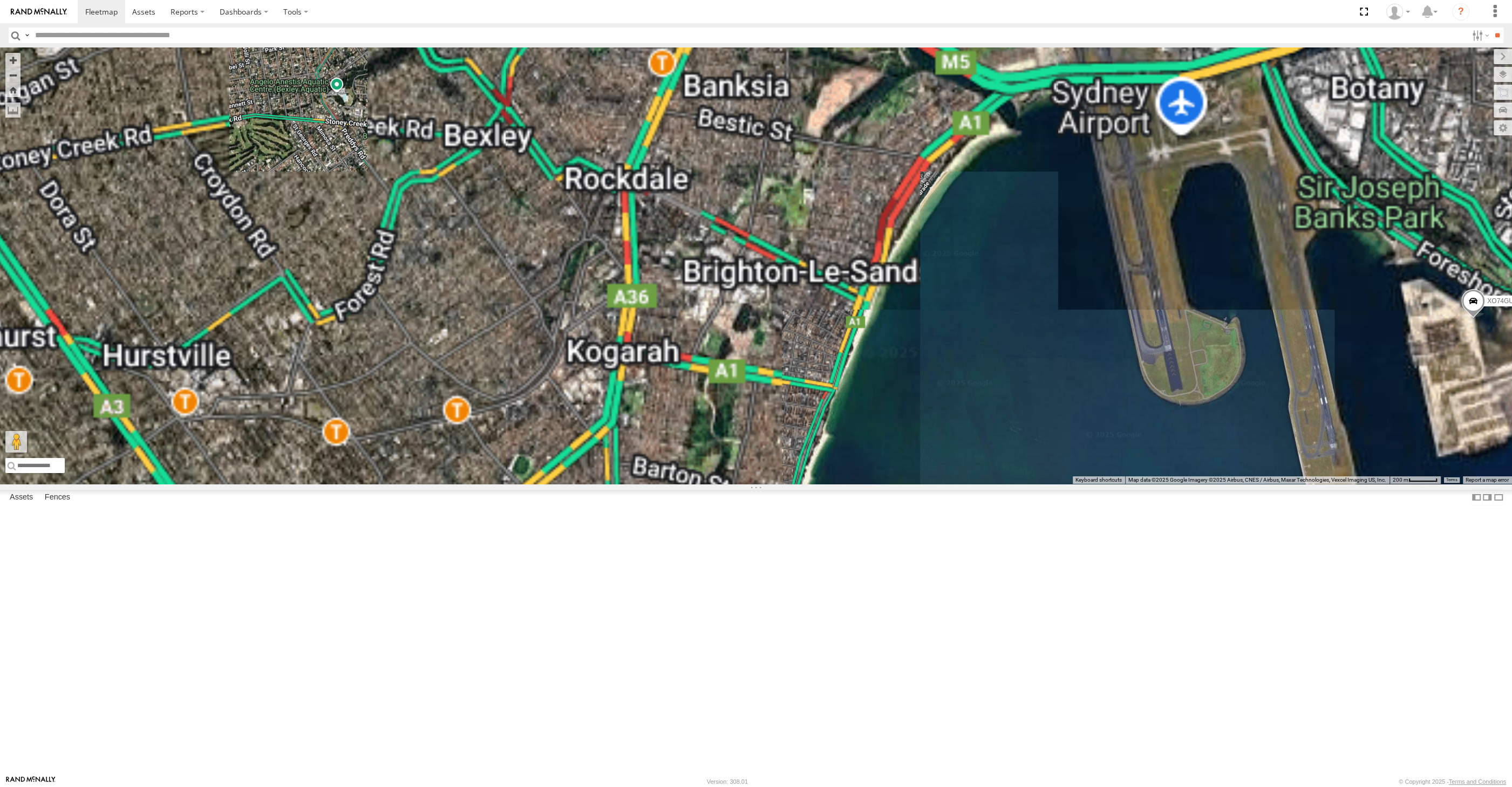
click at [1329, 484] on div "RJ5911-R79 XO74GU-R69" at bounding box center [756, 265] width 1512 height 437
